Goal: Check status

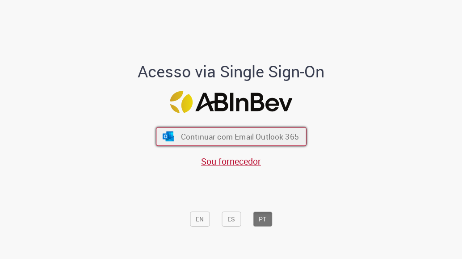
click at [230, 140] on span "Continuar com Email Outlook 365" at bounding box center [240, 136] width 118 height 10
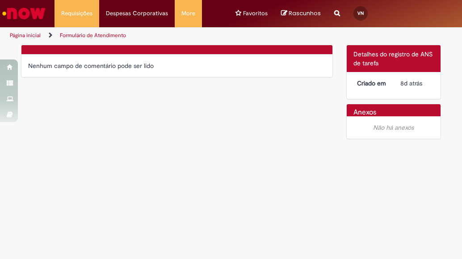
click at [390, 56] on span "Detalhes do registro de ANS de tarefa" at bounding box center [393, 58] width 79 height 17
